Goal: Task Accomplishment & Management: Manage account settings

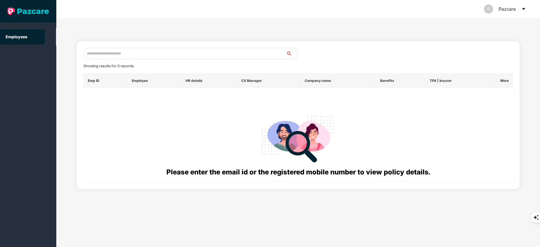
click at [522, 9] on icon "caret-down" at bounding box center [523, 9] width 5 height 5
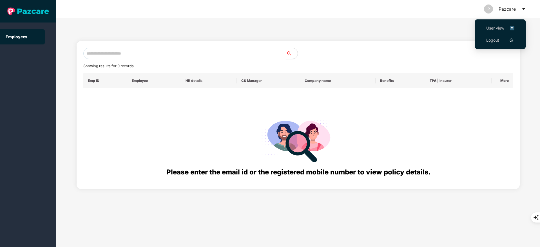
click at [499, 40] on link "Logout" at bounding box center [492, 40] width 13 height 6
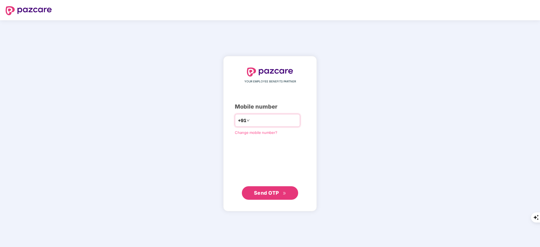
click at [287, 116] on input "number" at bounding box center [274, 120] width 46 height 9
type input "**********"
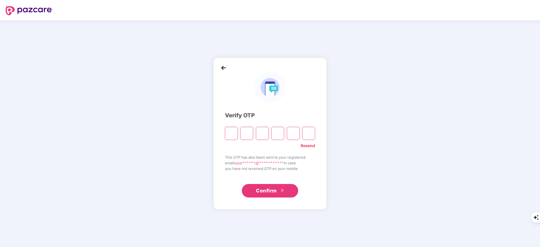
type input "*"
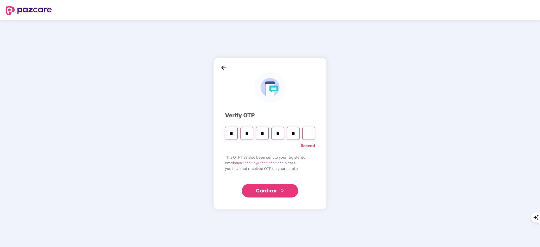
type input "*"
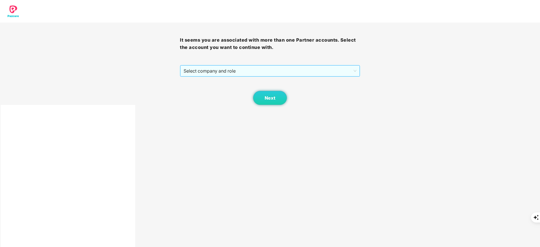
click at [235, 72] on span "Select company and role" at bounding box center [270, 71] width 173 height 11
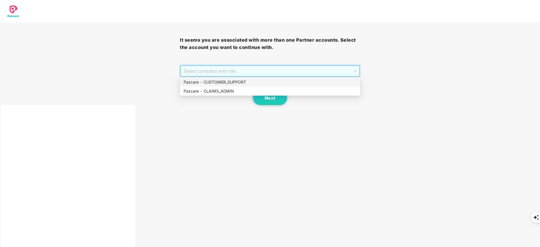
click at [233, 84] on div "Pazcare - CUSTOMER_SUPPORT" at bounding box center [270, 82] width 173 height 6
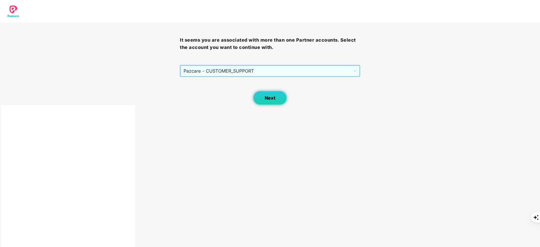
click at [273, 100] on span "Next" at bounding box center [270, 97] width 11 height 5
